Goal: Communication & Community: Share content

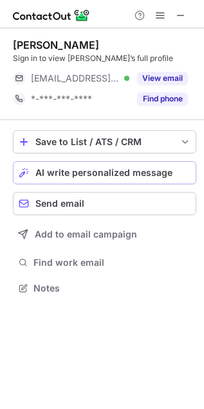
scroll to position [6, 6]
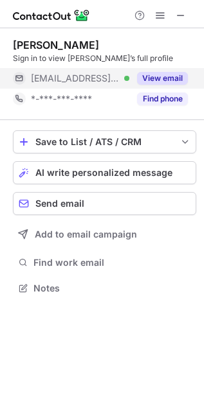
click at [168, 75] on button "View email" at bounding box center [162, 78] width 51 height 13
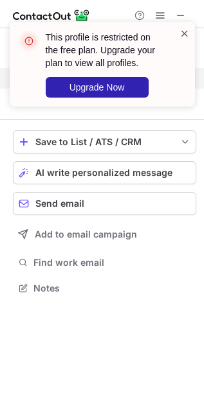
click at [182, 35] on span at bounding box center [184, 33] width 10 height 13
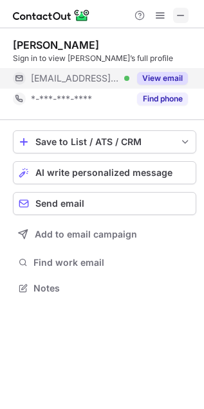
click at [180, 15] on span at bounding box center [180, 15] width 10 height 10
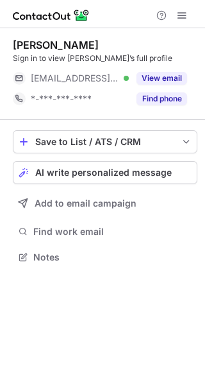
scroll to position [248, 205]
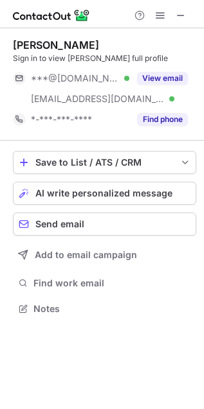
scroll to position [299, 204]
click at [106, 191] on span "AI write personalized message" at bounding box center [103, 193] width 137 height 10
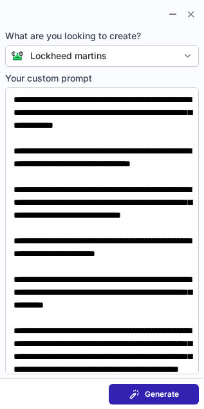
click at [153, 396] on span "Generate" at bounding box center [161, 394] width 34 height 10
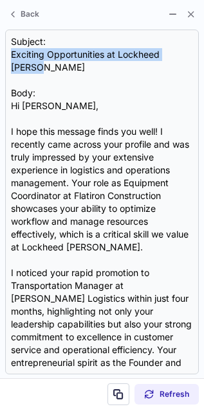
drag, startPoint x: 12, startPoint y: 51, endPoint x: 201, endPoint y: 51, distance: 188.8
click at [201, 51] on section "Subject: Exciting Opportunities at Lockheed Martin Body: Hi Keith, I hope this …" at bounding box center [102, 202] width 204 height 352
copy div "Exciting Opportunities at Lockheed Martin"
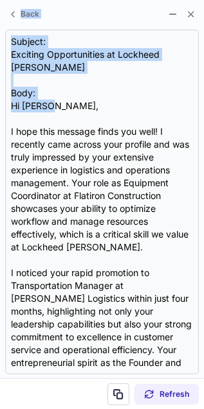
drag, startPoint x: 79, startPoint y: 94, endPoint x: -6, endPoint y: -45, distance: 162.9
click at [0, 0] on html "Keith Railey Sign in to view Keith’s full profile ***@gmail.com Verified ***@fl…" at bounding box center [102, 204] width 204 height 409
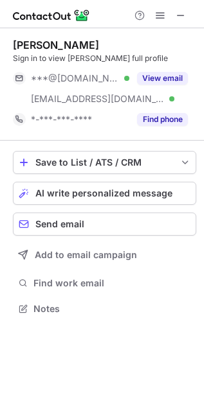
scroll to position [299, 204]
click at [53, 196] on span "AI write personalized message" at bounding box center [103, 193] width 137 height 10
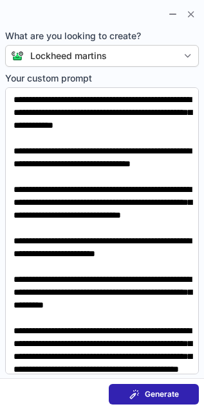
click at [165, 395] on span "Generate" at bounding box center [161, 394] width 34 height 10
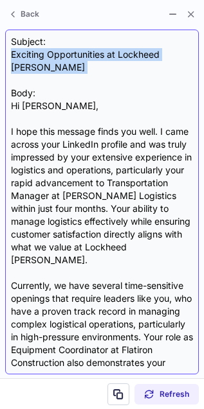
drag, startPoint x: 12, startPoint y: 50, endPoint x: 132, endPoint y: 67, distance: 120.7
click at [132, 67] on div "Subject: Exciting Opportunities at Lockheed Martin Body: Hi Keith, I hope this …" at bounding box center [102, 201] width 182 height 333
copy div "Exciting Opportunities at Lockheed Martin"
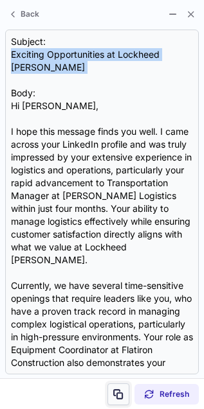
click at [117, 394] on span at bounding box center [118, 394] width 10 height 10
click at [0, 229] on html "Keith Railey Sign in to view Keith’s full profile ***@gmail.com Verified ***@fl…" at bounding box center [102, 204] width 204 height 409
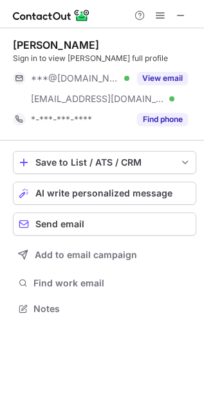
scroll to position [299, 204]
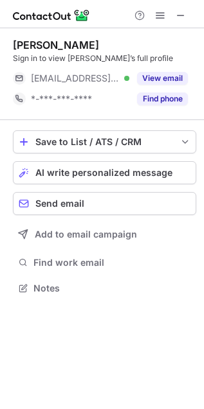
scroll to position [6, 6]
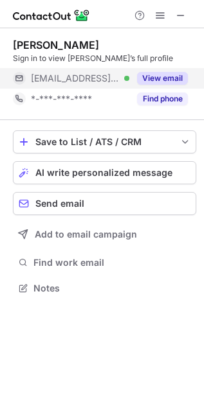
click at [174, 82] on button "View email" at bounding box center [162, 78] width 51 height 13
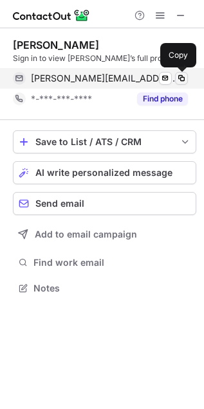
click at [180, 78] on span at bounding box center [181, 78] width 10 height 10
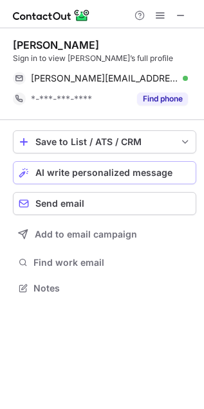
click at [105, 174] on span "AI write personalized message" at bounding box center [103, 173] width 137 height 10
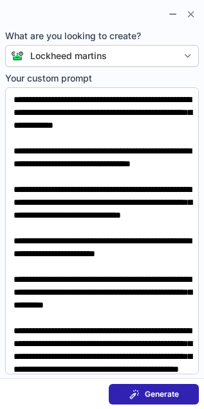
click at [152, 399] on span "Generate" at bounding box center [161, 394] width 34 height 10
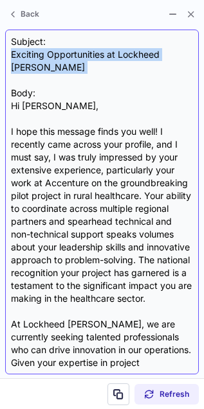
drag, startPoint x: 11, startPoint y: 55, endPoint x: 139, endPoint y: 64, distance: 128.1
click at [139, 64] on div "Subject: Exciting Opportunities at Lockheed Martin Body: Hi Kevin, I hope this …" at bounding box center [102, 201] width 182 height 333
copy div "Exciting Opportunities at Lockheed [PERSON_NAME]"
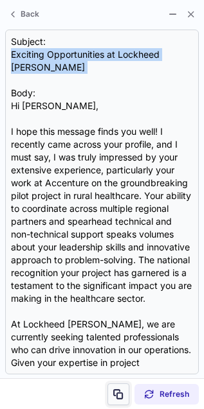
click at [119, 397] on span at bounding box center [118, 394] width 10 height 10
click at [118, 394] on span at bounding box center [118, 394] width 10 height 10
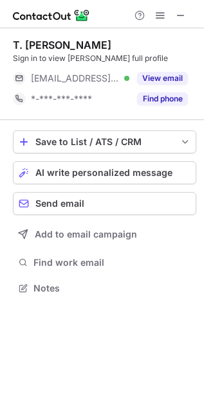
scroll to position [6, 6]
click at [100, 174] on span "AI write personalized message" at bounding box center [103, 173] width 137 height 10
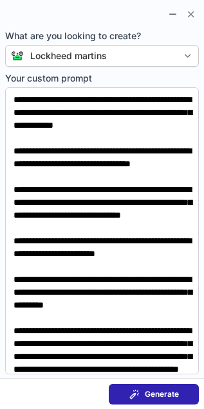
click at [165, 392] on span "Generate" at bounding box center [161, 394] width 34 height 10
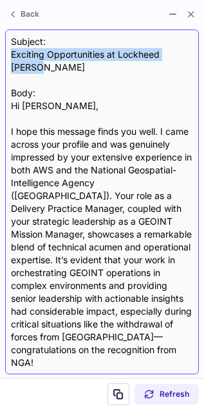
drag, startPoint x: 13, startPoint y: 55, endPoint x: 195, endPoint y: 60, distance: 182.4
click at [195, 60] on div "Subject: Exciting Opportunities at Lockheed Martin Body: Hi Shane, I hope this …" at bounding box center [101, 202] width 193 height 345
copy div "Exciting Opportunities at Lockheed Martin"
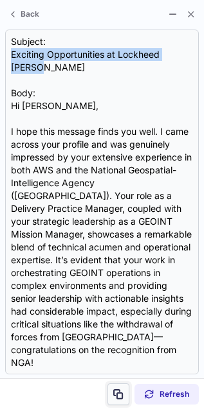
click at [121, 397] on span at bounding box center [118, 394] width 10 height 10
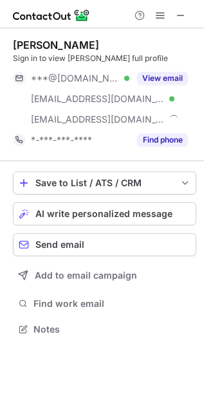
scroll to position [320, 204]
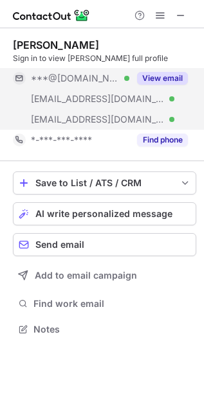
click at [157, 79] on button "View email" at bounding box center [162, 78] width 51 height 13
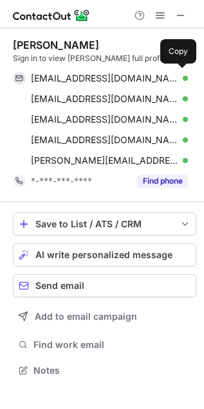
scroll to position [361, 204]
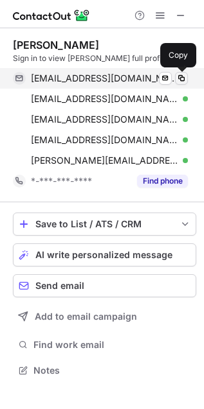
click at [182, 74] on span at bounding box center [181, 78] width 10 height 10
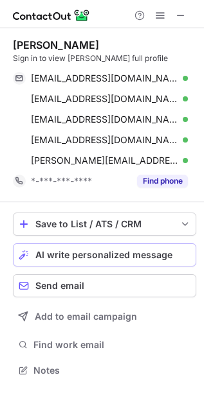
click at [89, 250] on span "AI write personalized message" at bounding box center [103, 255] width 137 height 10
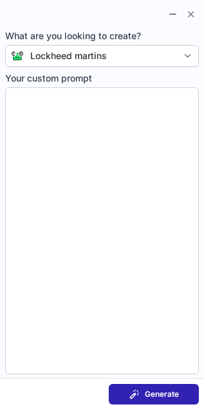
type textarea "**********"
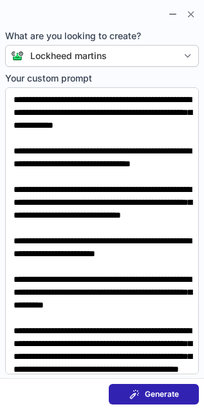
click at [150, 397] on span "Generate" at bounding box center [161, 394] width 34 height 10
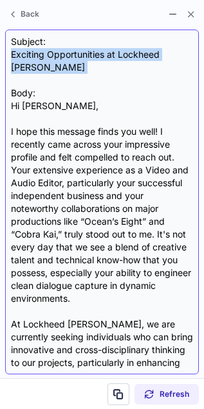
drag, startPoint x: 11, startPoint y: 56, endPoint x: 164, endPoint y: 68, distance: 153.9
click at [164, 68] on div "Subject: Exciting Opportunities at Lockheed Martin Body: Hi Gabriel, I hope thi…" at bounding box center [102, 201] width 182 height 333
copy div "Exciting Opportunities at Lockheed Martin"
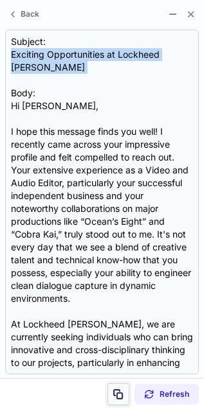
click at [116, 392] on span at bounding box center [118, 394] width 10 height 10
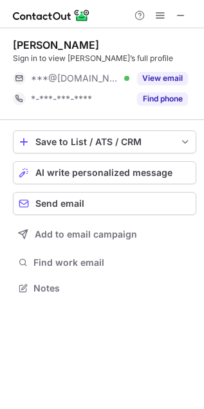
scroll to position [6, 6]
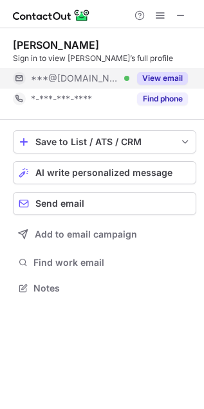
click at [157, 78] on button "View email" at bounding box center [162, 78] width 51 height 13
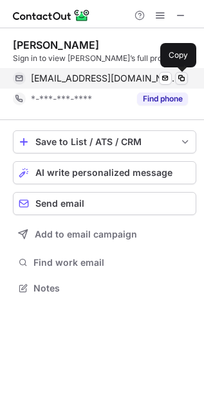
click at [183, 80] on span at bounding box center [181, 78] width 10 height 10
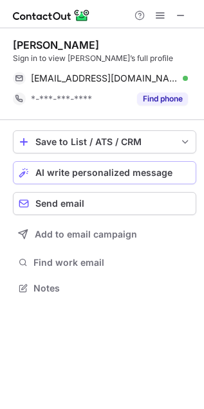
click at [123, 168] on span "AI write personalized message" at bounding box center [103, 173] width 137 height 10
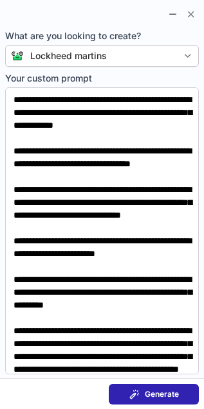
click at [149, 401] on button "Generate" at bounding box center [154, 394] width 90 height 21
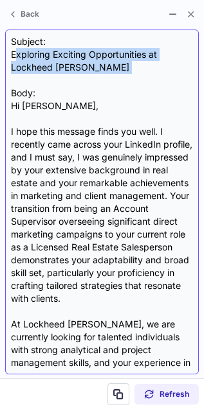
drag, startPoint x: 15, startPoint y: 55, endPoint x: 89, endPoint y: 79, distance: 78.4
click at [89, 80] on div "Subject: Exploring Exciting Opportunities at Lockheed Martin Body: Hi Elaine, I…" at bounding box center [102, 201] width 182 height 333
click at [89, 79] on div "Subject: Exploring Exciting Opportunities at Lockheed Martin Body: Hi Elaine, I…" at bounding box center [102, 201] width 182 height 333
drag, startPoint x: 10, startPoint y: 51, endPoint x: 103, endPoint y: 78, distance: 96.9
click at [103, 78] on div "Subject: Exploring Exciting Opportunities at Lockheed Martin Body: Hi Elaine, I…" at bounding box center [101, 202] width 193 height 345
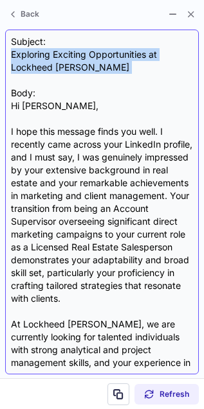
copy div "Exploring Exciting Opportunities at Lockheed Martin"
click at [92, 61] on div "Subject: Exploring Exciting Opportunities at Lockheed Martin Body: Hi Elaine, I…" at bounding box center [102, 201] width 182 height 333
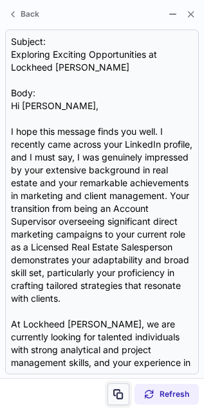
click at [121, 395] on span at bounding box center [118, 394] width 10 height 10
click at [0, 211] on html "Elaine Evans Sign in to view Elaine’s full profile elainekathrynevans@gmail.com…" at bounding box center [102, 204] width 204 height 409
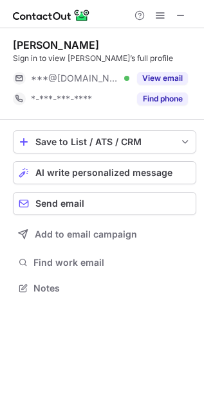
scroll to position [6, 6]
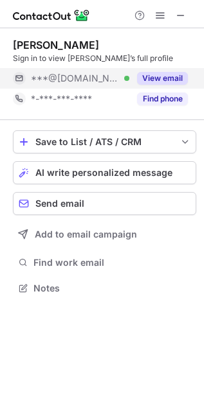
click at [152, 78] on button "View email" at bounding box center [162, 78] width 51 height 13
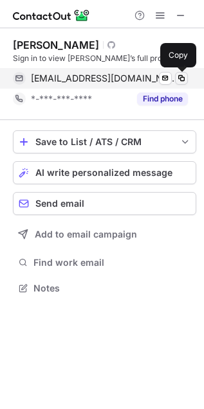
click at [180, 78] on span at bounding box center [181, 78] width 10 height 10
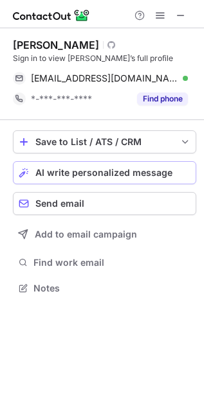
click at [110, 171] on span "AI write personalized message" at bounding box center [103, 173] width 137 height 10
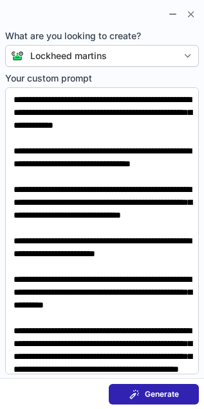
click at [143, 394] on div "Generate" at bounding box center [153, 394] width 49 height 10
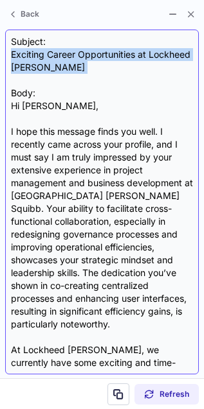
drag, startPoint x: 13, startPoint y: 53, endPoint x: 170, endPoint y: 74, distance: 158.8
click at [170, 74] on div "Subject: Exciting Career Opportunities at Lockheed [PERSON_NAME] Body: Hi [PERS…" at bounding box center [102, 201] width 182 height 333
copy div "Exciting Career Opportunities at Lockheed [PERSON_NAME]"
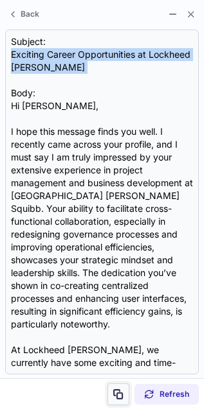
click at [119, 394] on span at bounding box center [118, 394] width 10 height 10
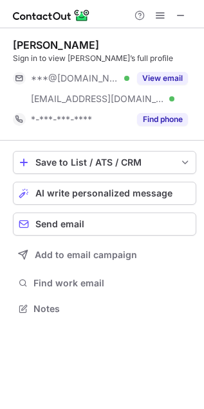
scroll to position [299, 204]
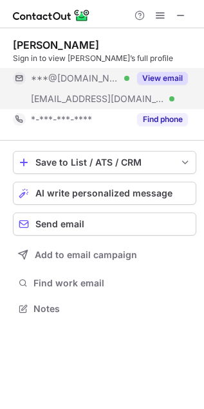
click at [151, 79] on button "View email" at bounding box center [162, 78] width 51 height 13
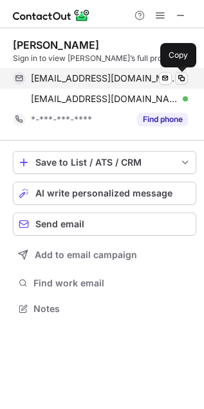
click at [177, 76] on span at bounding box center [181, 78] width 10 height 10
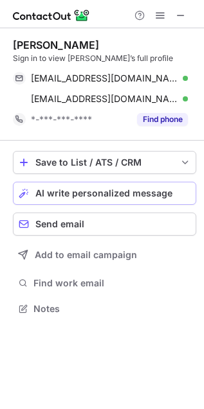
click at [108, 191] on span "AI write personalized message" at bounding box center [103, 193] width 137 height 10
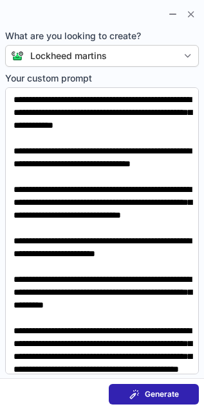
click at [134, 397] on span at bounding box center [134, 394] width 10 height 10
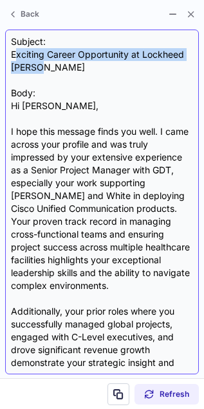
drag, startPoint x: 15, startPoint y: 50, endPoint x: 173, endPoint y: 71, distance: 159.3
click at [173, 71] on div "Subject: Exciting Career Opportunity at Lockheed Martin Body: Hi Lowell, I hope…" at bounding box center [102, 201] width 182 height 333
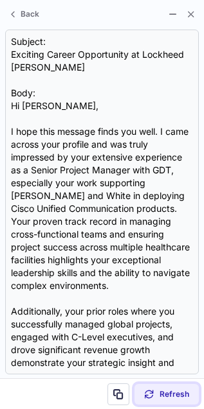
click at [160, 392] on span "Refresh" at bounding box center [174, 394] width 30 height 10
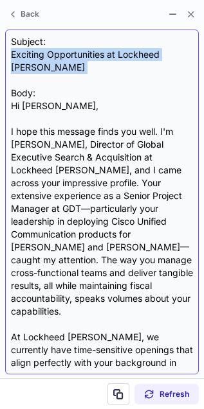
drag, startPoint x: 11, startPoint y: 55, endPoint x: 178, endPoint y: 67, distance: 168.0
click at [178, 67] on div "Subject: Exciting Opportunities at Lockheed Martin Body: Hi Lowell, I hope this…" at bounding box center [102, 201] width 182 height 333
copy div "Exciting Opportunities at Lockheed [PERSON_NAME]"
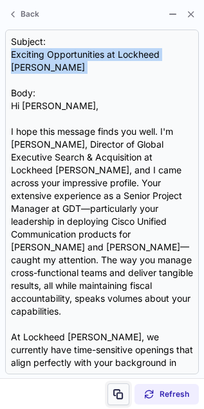
click at [119, 394] on span at bounding box center [118, 394] width 10 height 10
click at [0, 173] on html "Lowell Fairbanks Sign in to view Lowell’s full profile fairbankslowell@gmail.co…" at bounding box center [102, 204] width 204 height 409
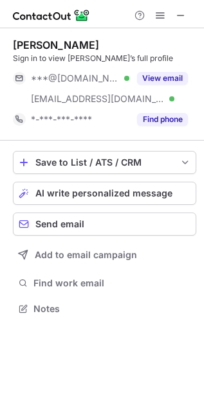
scroll to position [299, 204]
click at [57, 197] on span "AI write personalized message" at bounding box center [103, 193] width 137 height 10
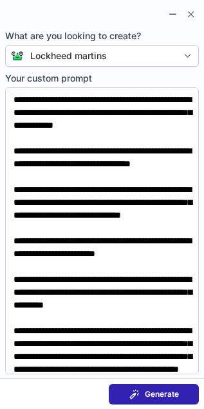
drag, startPoint x: 144, startPoint y: 391, endPoint x: -145, endPoint y: 262, distance: 317.0
click at [0, 262] on html "[PERSON_NAME] Sign in to view [PERSON_NAME]’s full profile ***@[DOMAIN_NAME] Ve…" at bounding box center [102, 204] width 204 height 409
click at [144, 394] on span "Generate" at bounding box center [161, 394] width 34 height 10
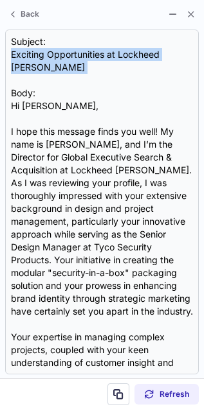
drag, startPoint x: 11, startPoint y: 50, endPoint x: 198, endPoint y: 64, distance: 188.0
click at [198, 64] on section "Subject: Exciting Opportunities at Lockheed [PERSON_NAME] Body: Hi [PERSON_NAME…" at bounding box center [102, 202] width 204 height 352
copy div "Exciting Opportunities at Lockheed [PERSON_NAME]"
click at [115, 389] on span at bounding box center [118, 394] width 10 height 10
click at [0, 176] on html "[PERSON_NAME] Sign in to view [PERSON_NAME]’s full profile ***@[DOMAIN_NAME] Ve…" at bounding box center [102, 204] width 204 height 409
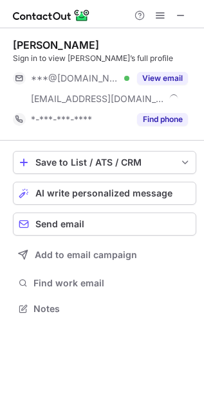
scroll to position [299, 204]
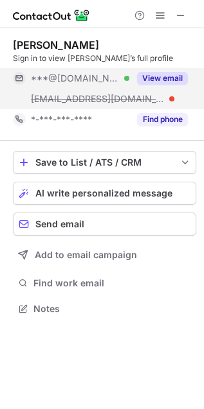
click at [159, 74] on button "View email" at bounding box center [162, 78] width 51 height 13
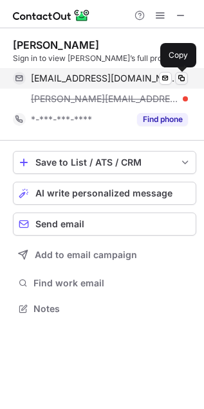
click at [182, 76] on span at bounding box center [181, 78] width 10 height 10
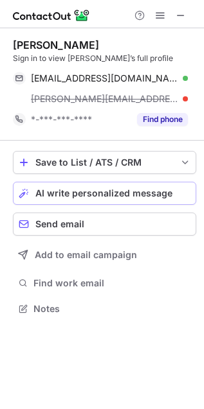
click at [121, 194] on span "AI write personalized message" at bounding box center [103, 193] width 137 height 10
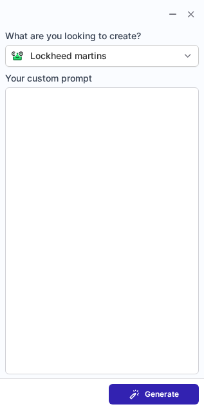
type textarea "**********"
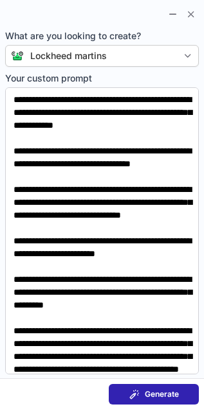
click at [146, 397] on span "Generate" at bounding box center [161, 394] width 34 height 10
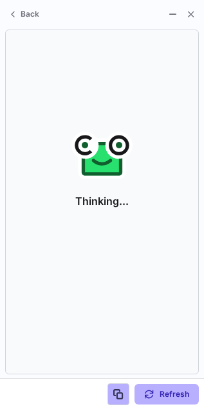
scroll to position [279, 204]
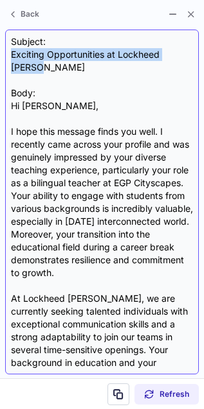
drag, startPoint x: 12, startPoint y: 55, endPoint x: 187, endPoint y: 59, distance: 175.3
click at [187, 59] on div "Subject: Exciting Opportunities at Lockheed Martin Body: Hi Ramon, I hope this …" at bounding box center [102, 201] width 182 height 333
copy div "Exciting Opportunities at Lockheed [PERSON_NAME]"
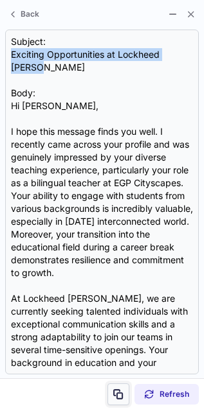
click at [121, 391] on span at bounding box center [118, 394] width 10 height 10
